Goal: Find contact information: Find contact information

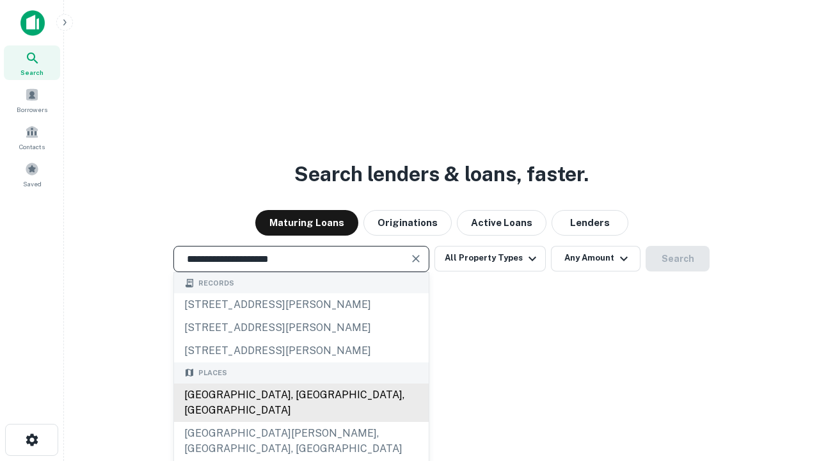
click at [301, 422] on div "[GEOGRAPHIC_DATA], [GEOGRAPHIC_DATA], [GEOGRAPHIC_DATA]" at bounding box center [301, 402] width 255 height 38
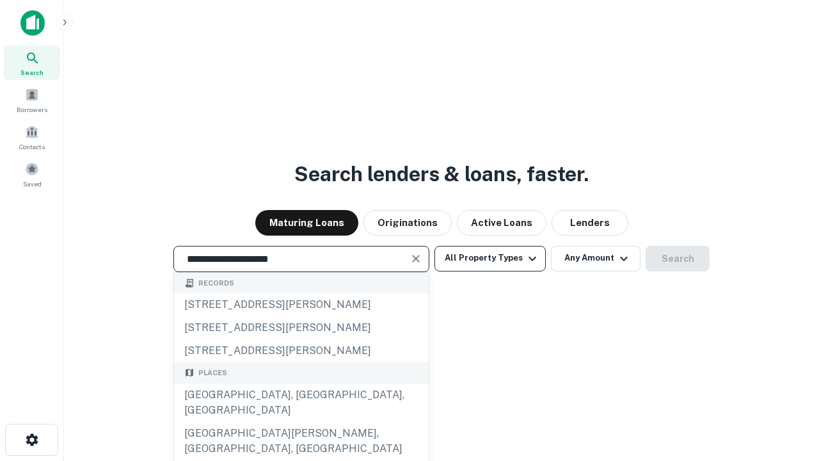
click at [490, 258] on button "All Property Types" at bounding box center [489, 259] width 111 height 26
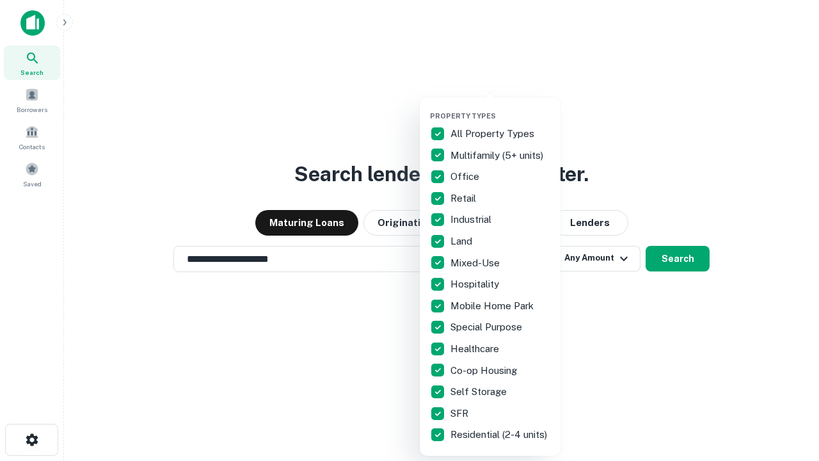
type input "**********"
click at [500, 107] on button "button" at bounding box center [500, 107] width 141 height 1
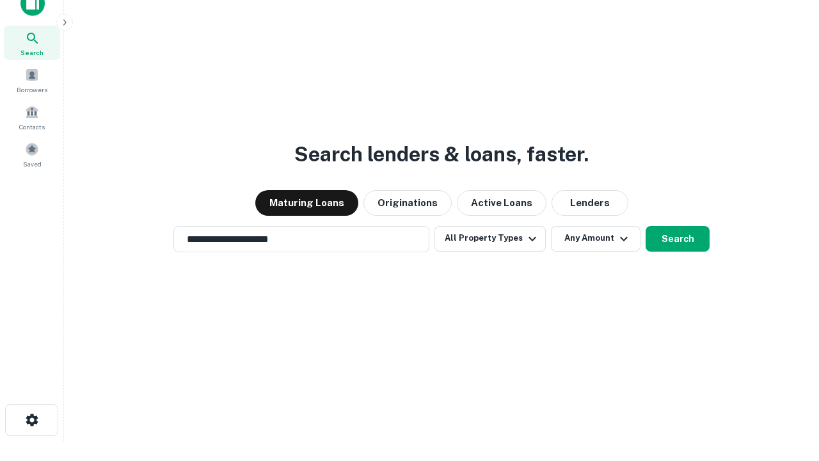
scroll to position [8, 154]
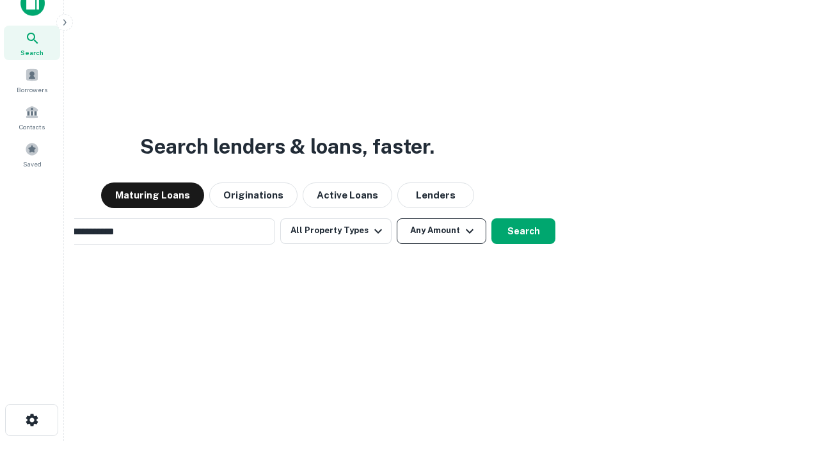
click at [397, 218] on button "Any Amount" at bounding box center [442, 231] width 90 height 26
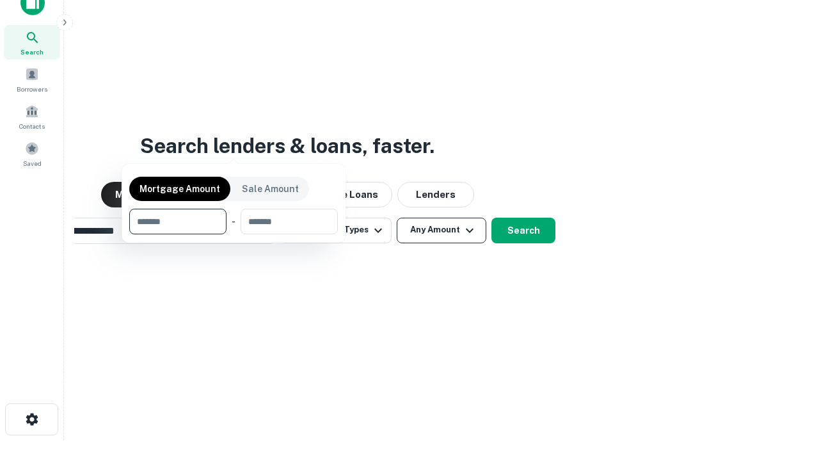
scroll to position [92, 362]
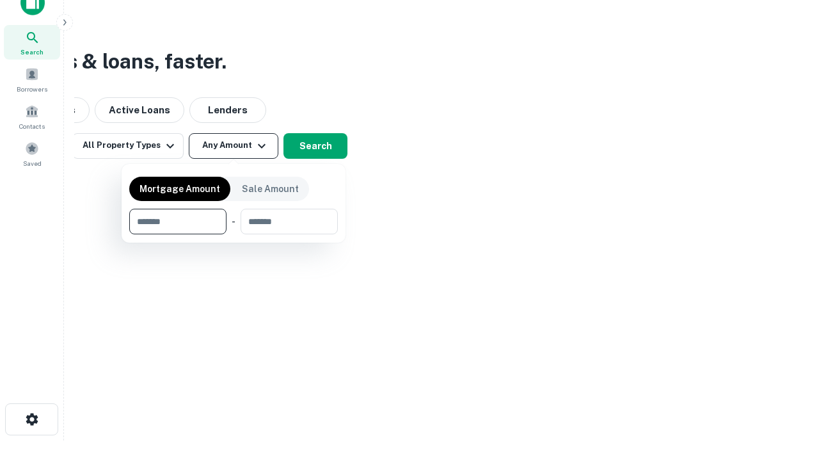
type input "*******"
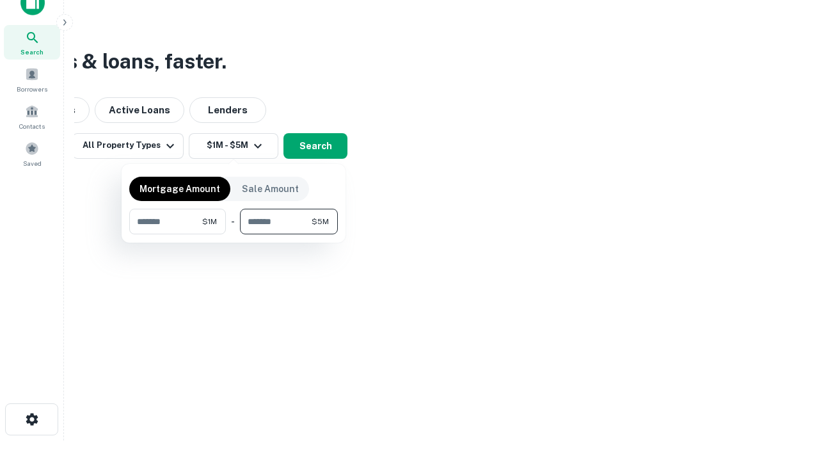
type input "*******"
click at [233, 234] on button "button" at bounding box center [233, 234] width 209 height 1
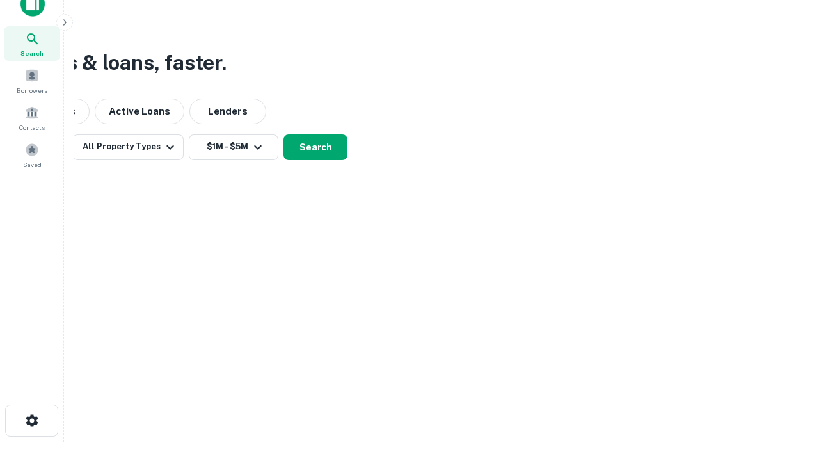
scroll to position [8, 236]
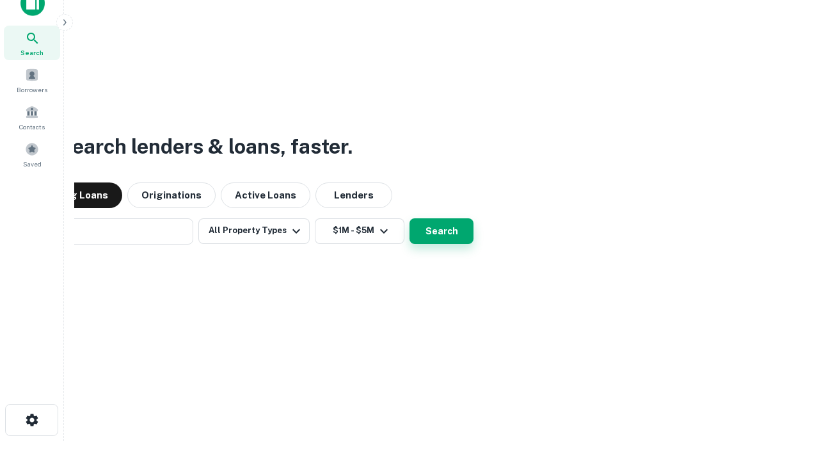
click at [409, 218] on button "Search" at bounding box center [441, 231] width 64 height 26
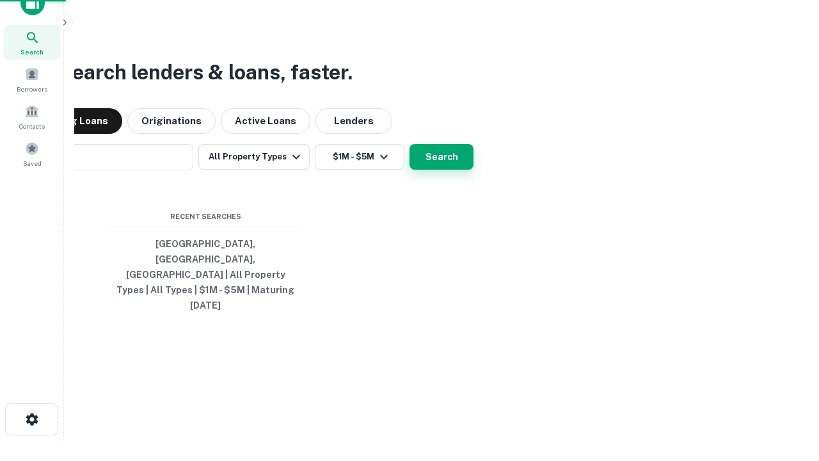
scroll to position [34, 362]
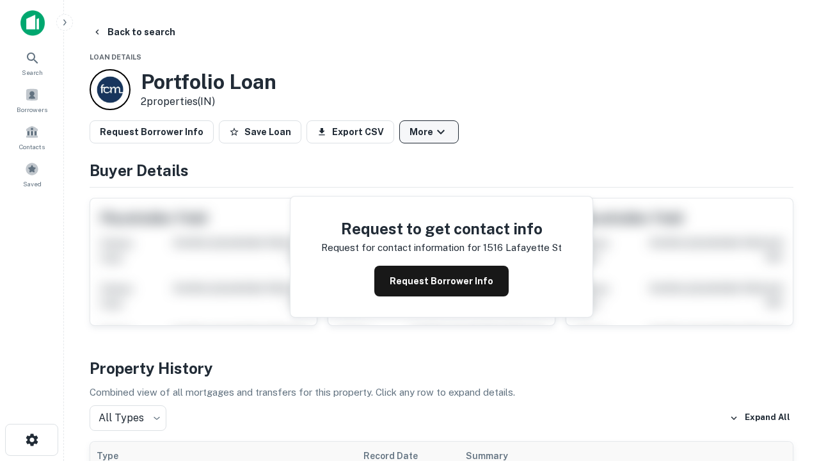
click at [429, 132] on button "More" at bounding box center [428, 131] width 59 height 23
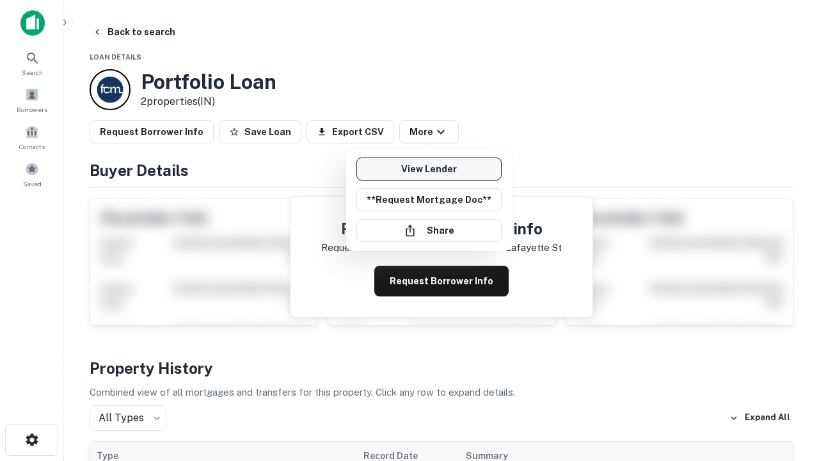
click at [429, 169] on link "View Lender" at bounding box center [428, 168] width 145 height 23
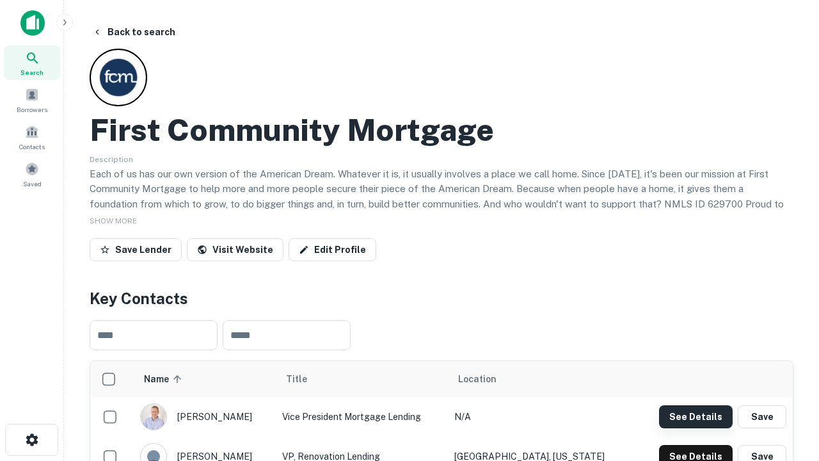
click at [695, 416] on button "See Details" at bounding box center [696, 416] width 74 height 23
click at [31, 439] on icon "button" at bounding box center [31, 439] width 15 height 15
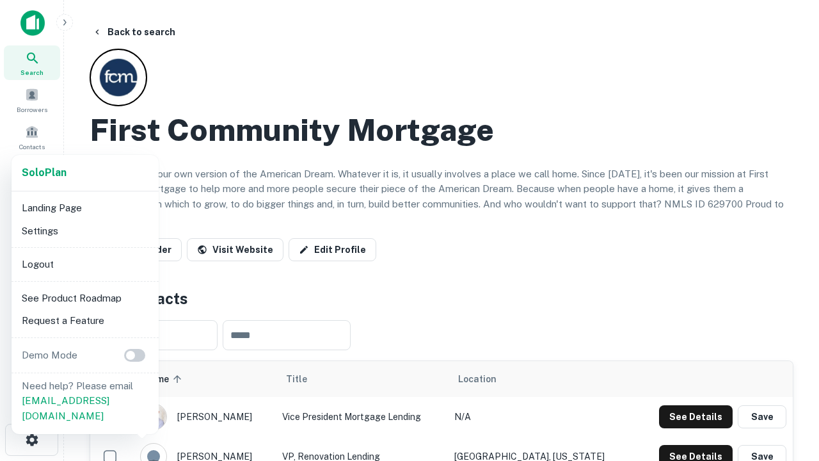
click at [84, 264] on li "Logout" at bounding box center [85, 264] width 137 height 23
